Goal: Information Seeking & Learning: Check status

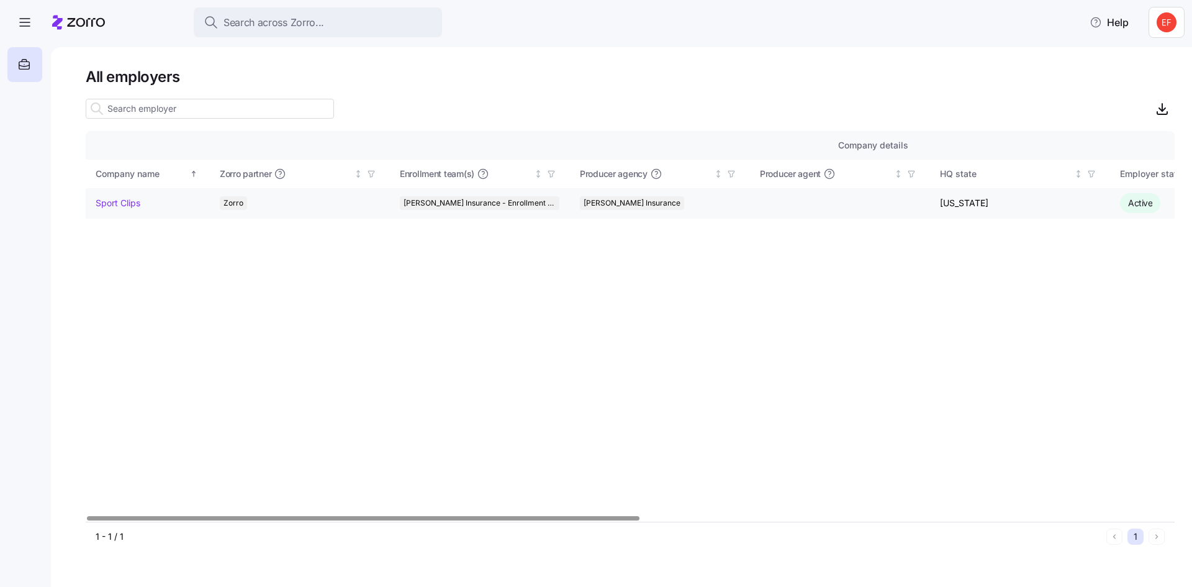
click at [116, 205] on link "Sport Clips" at bounding box center [118, 203] width 45 height 12
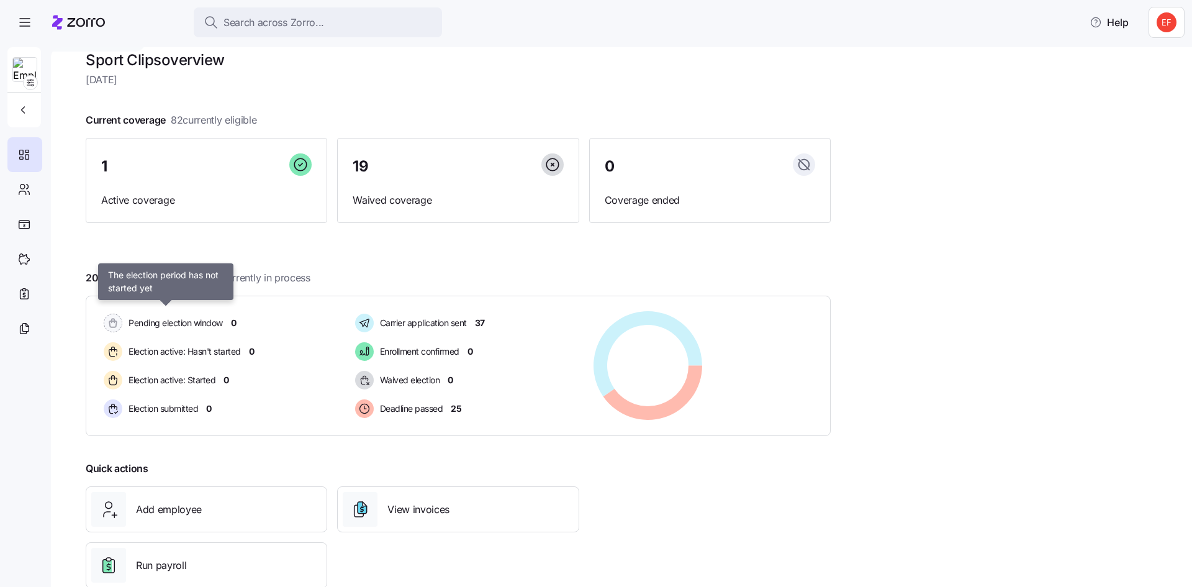
scroll to position [20, 0]
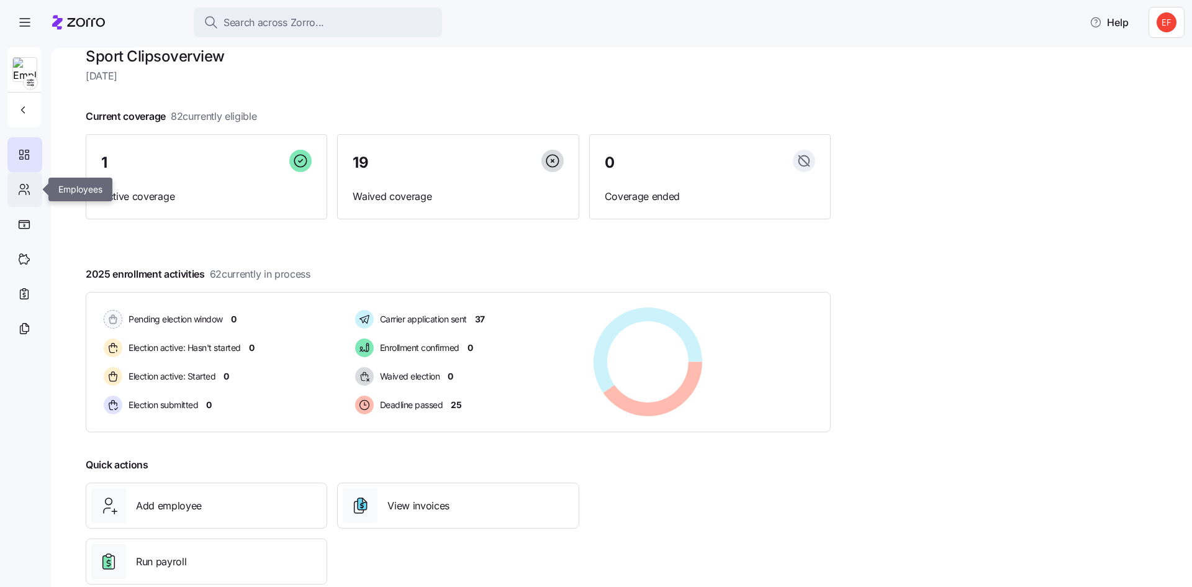
click at [13, 182] on div at bounding box center [24, 189] width 35 height 35
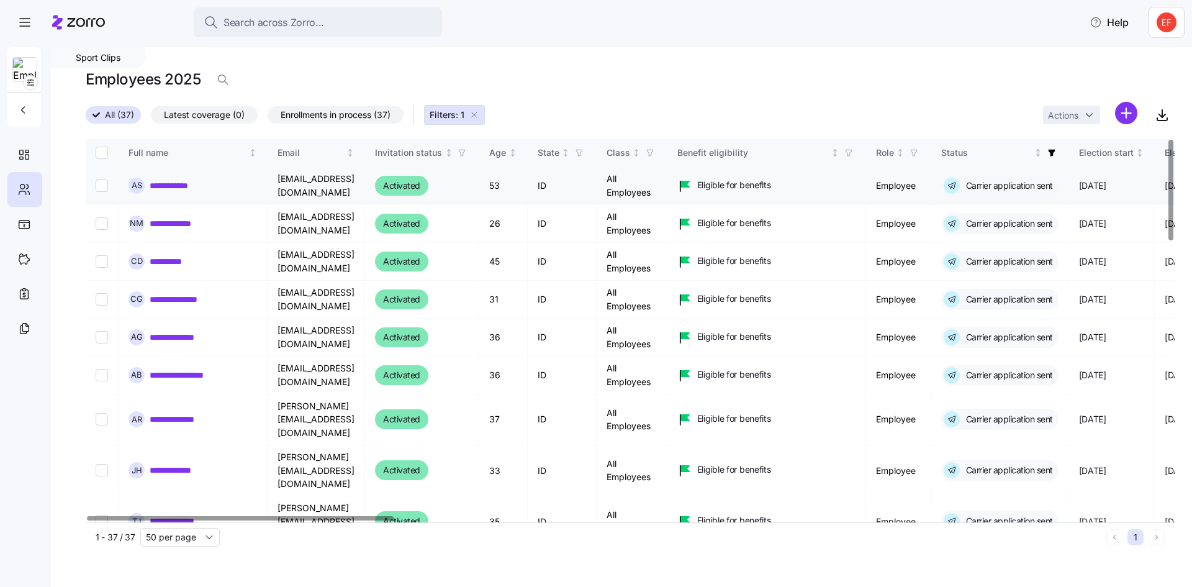
click at [181, 186] on link "**********" at bounding box center [175, 185] width 50 height 12
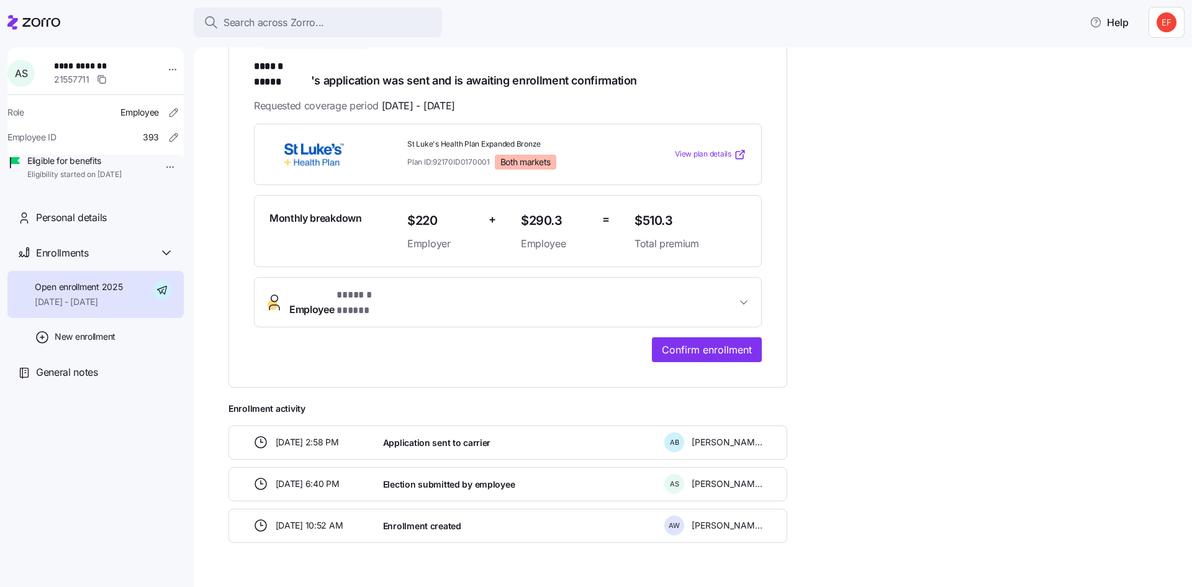
scroll to position [227, 0]
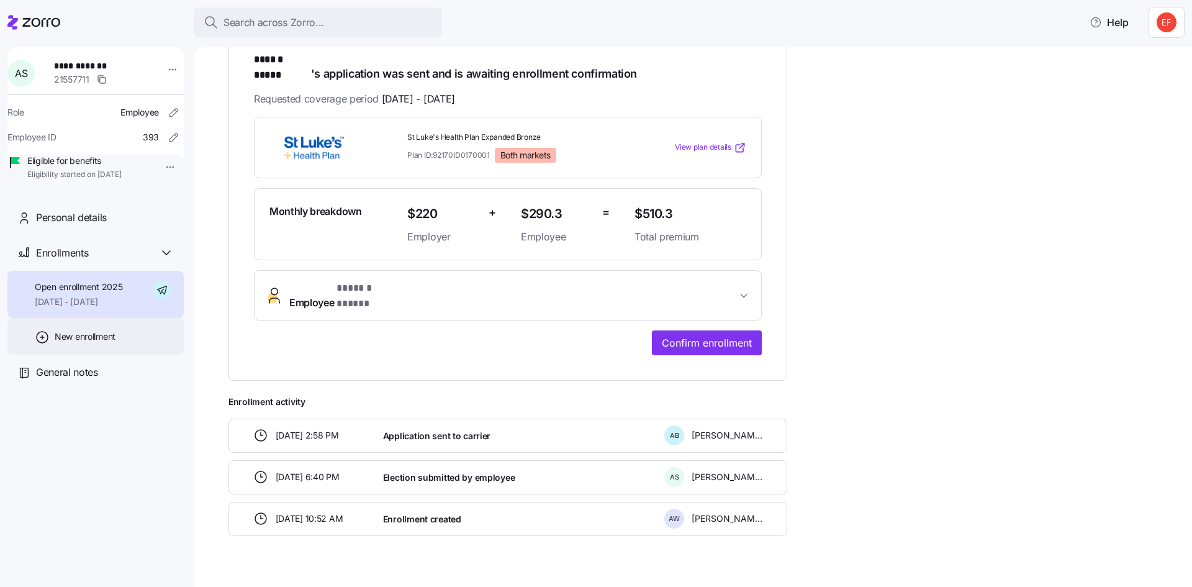
click at [58, 343] on span "New enrollment" at bounding box center [85, 336] width 61 height 12
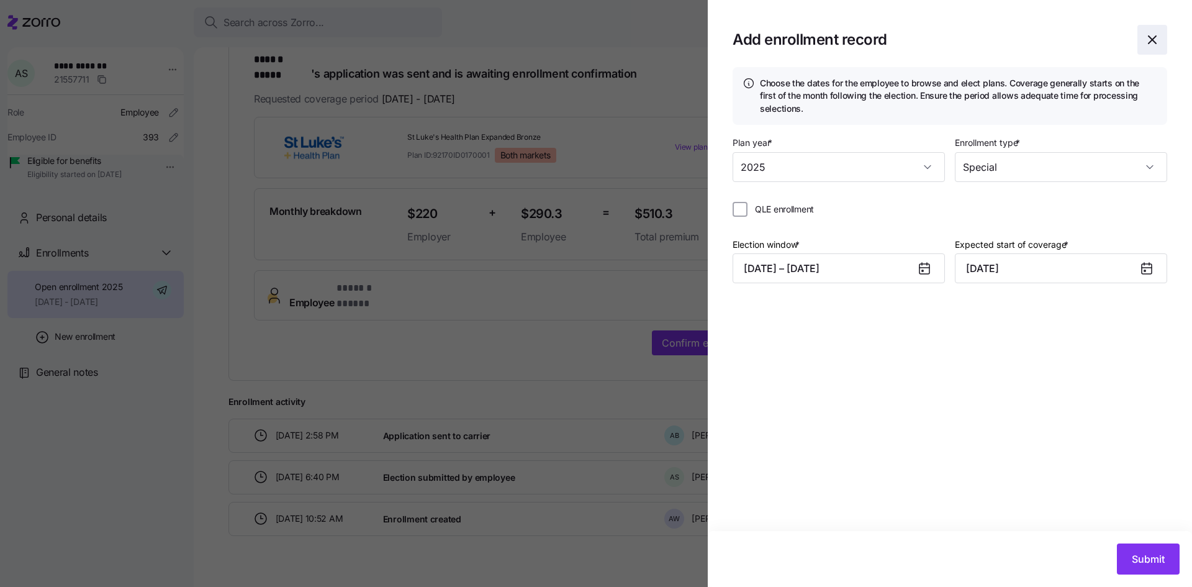
click at [1155, 39] on icon "button" at bounding box center [1152, 39] width 15 height 15
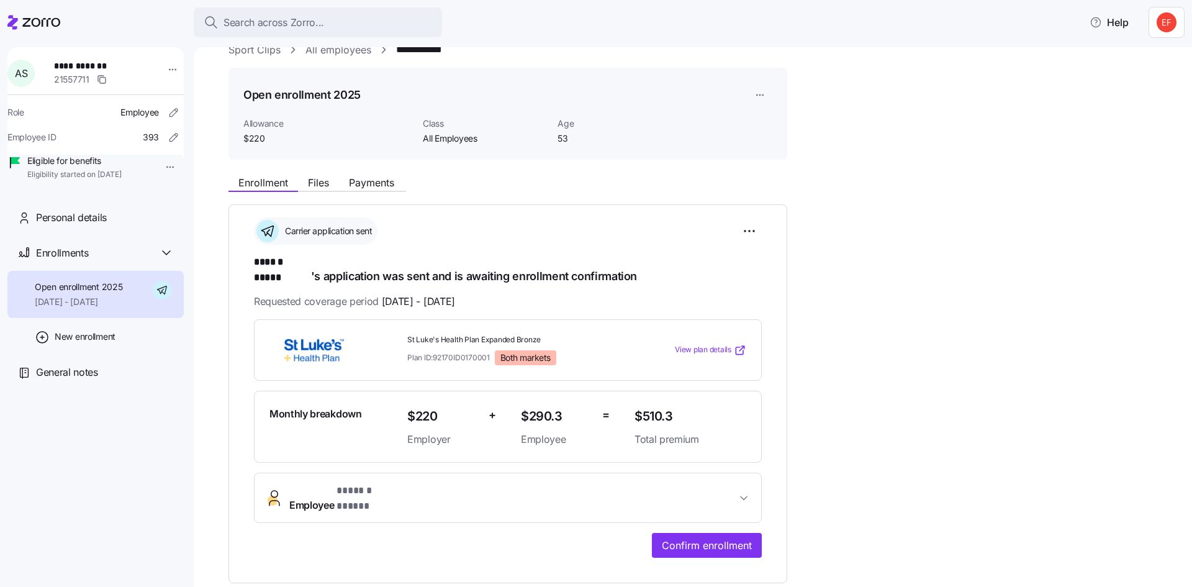
scroll to position [0, 0]
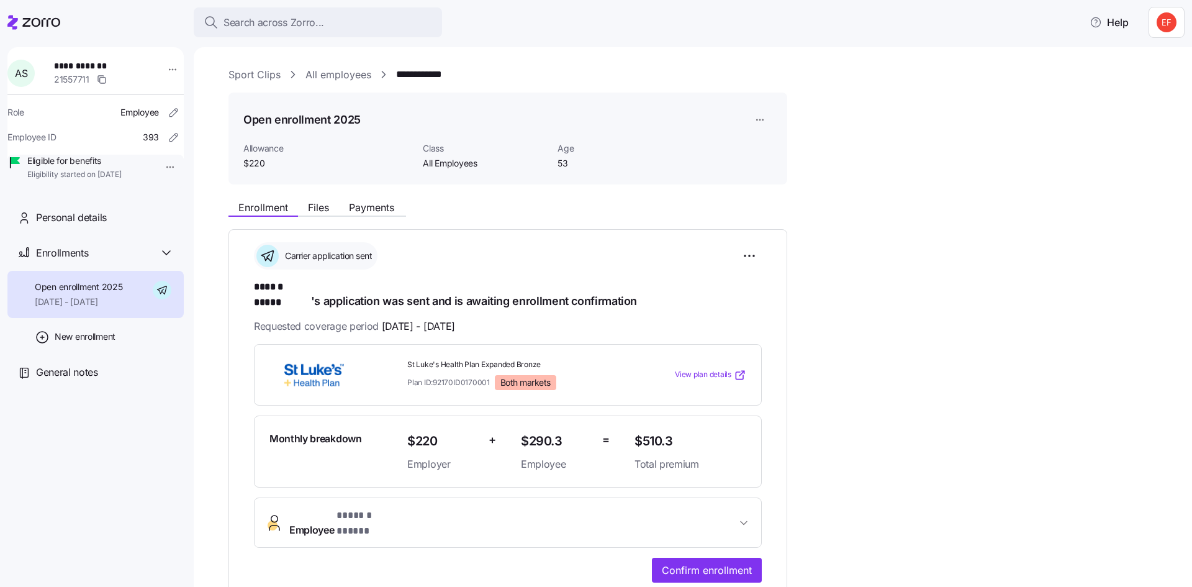
click at [74, 70] on span "**********" at bounding box center [97, 66] width 87 height 12
click at [329, 205] on span "Files" at bounding box center [318, 207] width 21 height 10
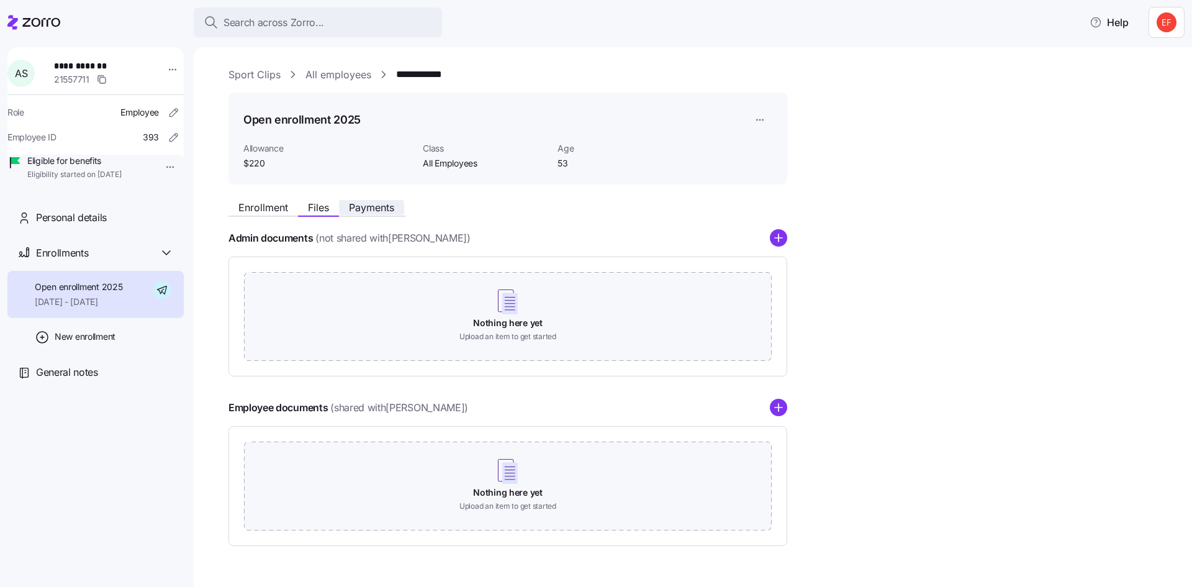
click at [363, 210] on span "Payments" at bounding box center [371, 207] width 45 height 10
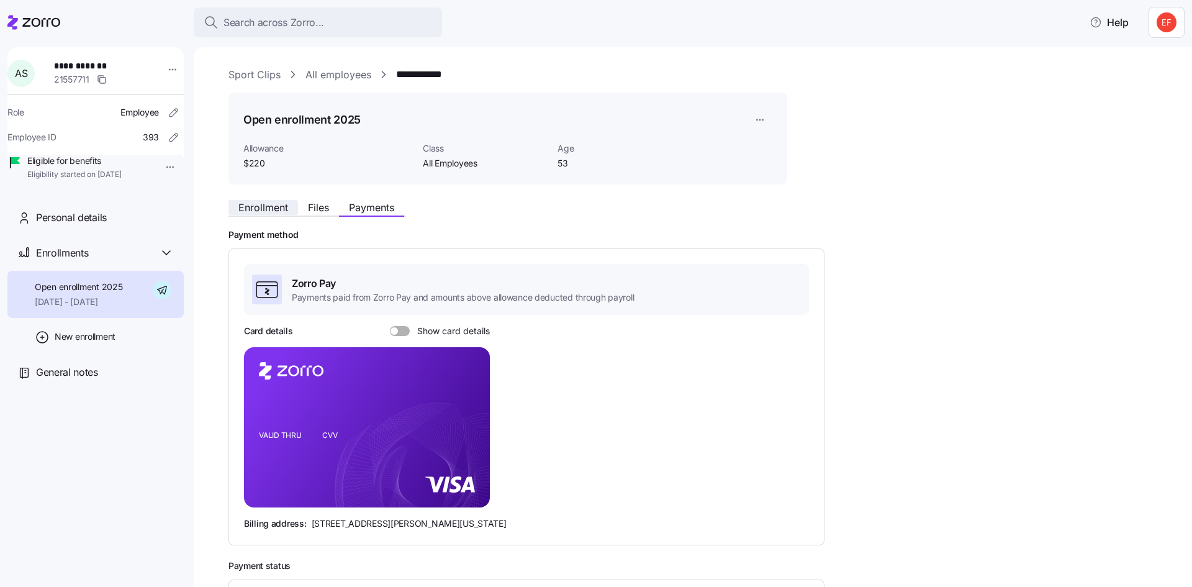
click at [269, 209] on span "Enrollment" at bounding box center [263, 207] width 50 height 10
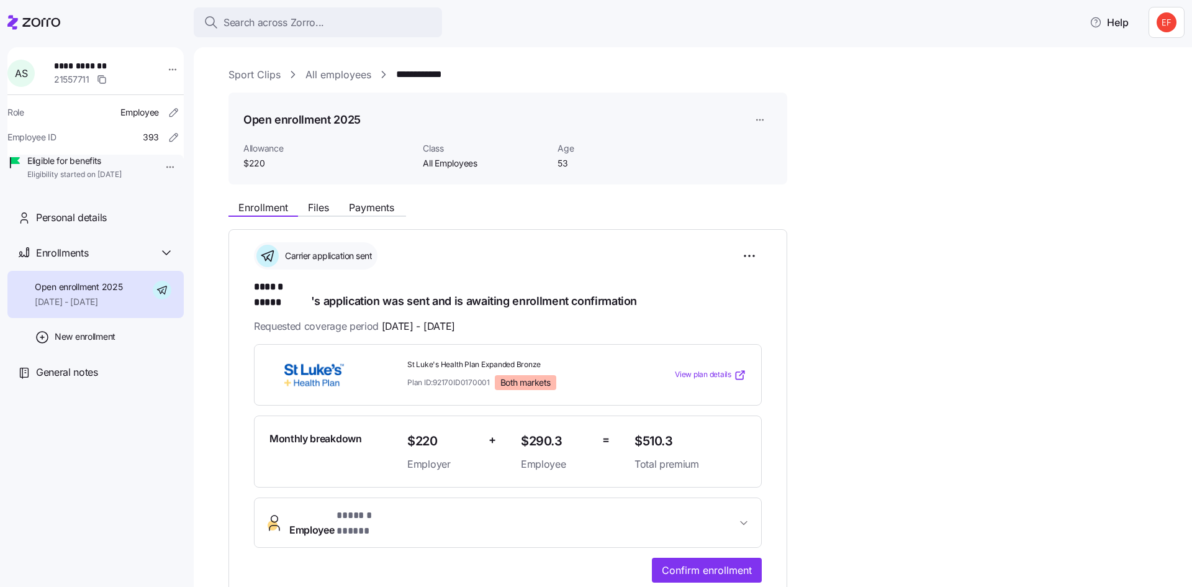
click at [412, 433] on span "$220" at bounding box center [442, 441] width 71 height 20
click at [448, 432] on span "$220" at bounding box center [442, 441] width 71 height 20
click at [531, 433] on span "$290.3" at bounding box center [556, 441] width 71 height 20
click at [686, 431] on span "$510.3" at bounding box center [691, 441] width 112 height 20
click at [652, 431] on span "$510.3" at bounding box center [691, 441] width 112 height 20
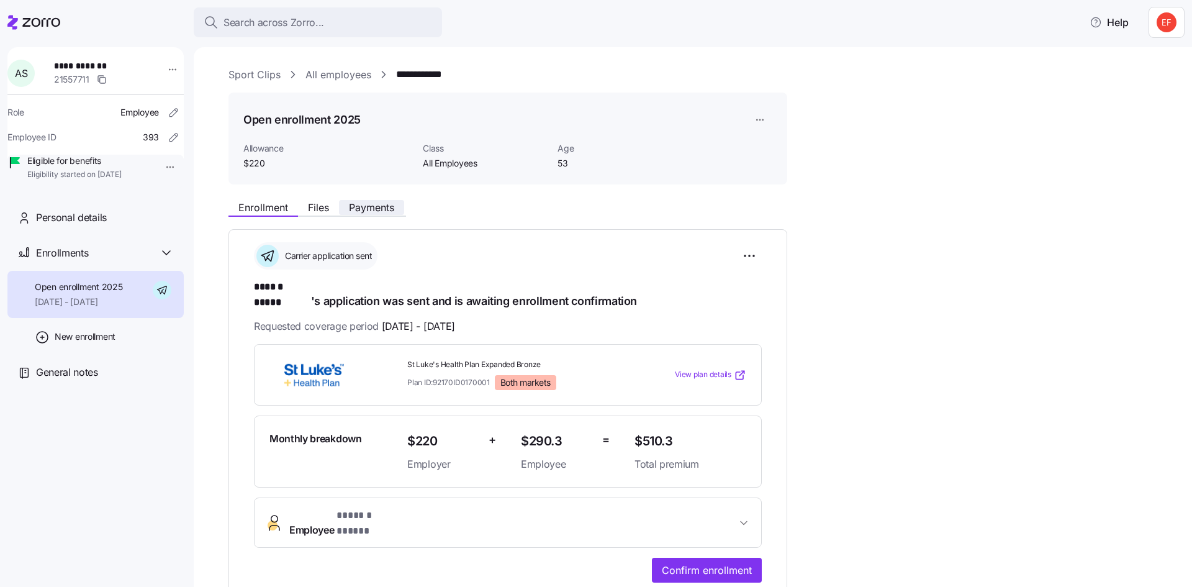
click at [358, 210] on span "Payments" at bounding box center [371, 207] width 45 height 10
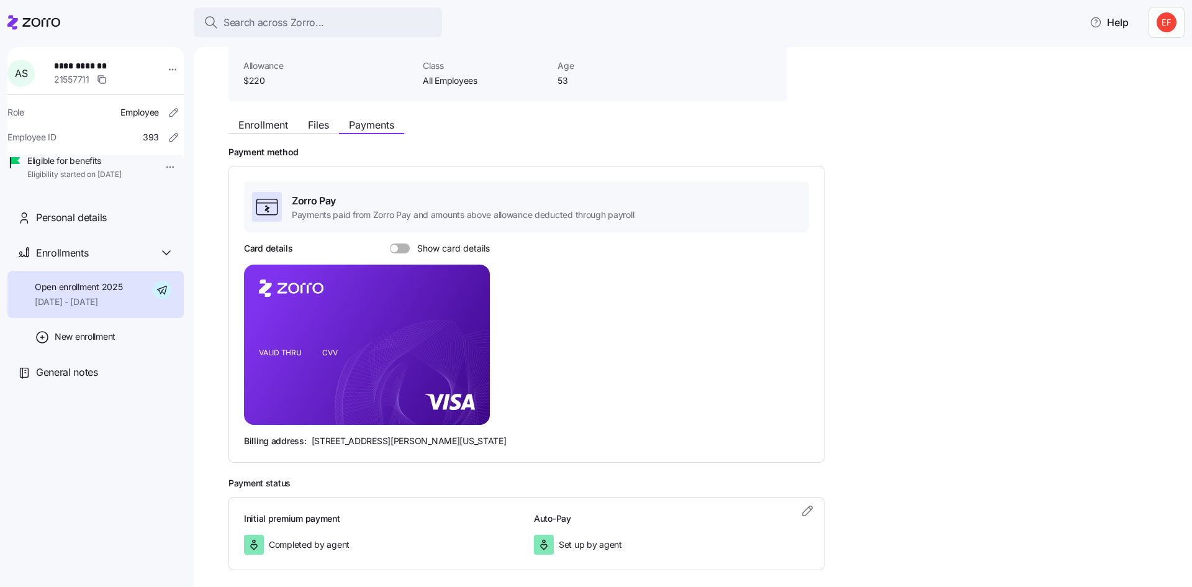
scroll to position [140, 0]
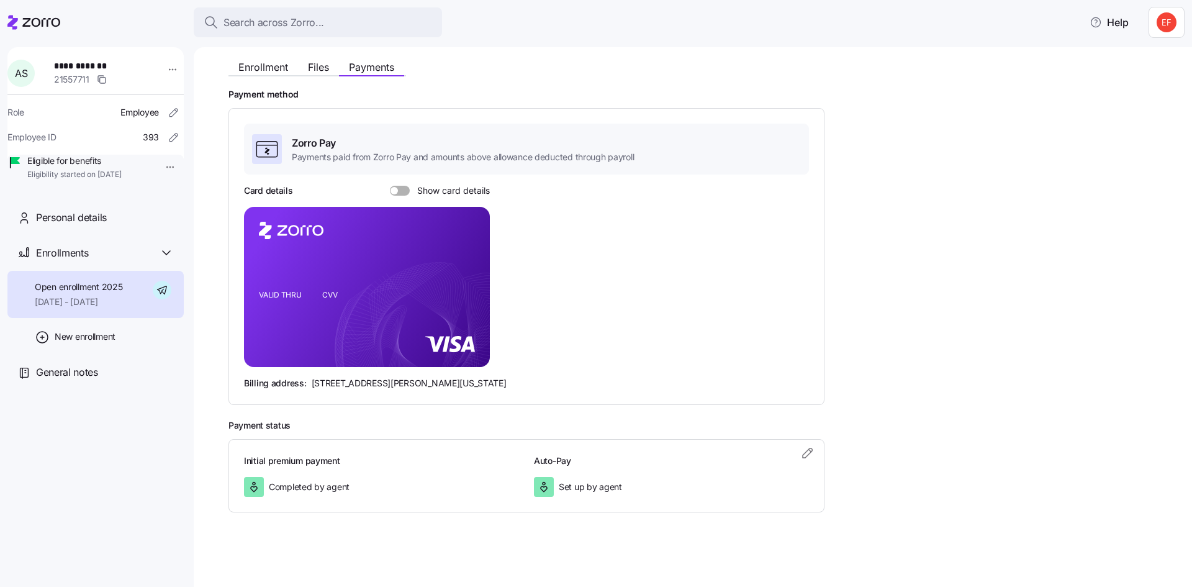
click at [19, 22] on icon at bounding box center [33, 22] width 53 height 15
